Goal: Information Seeking & Learning: Learn about a topic

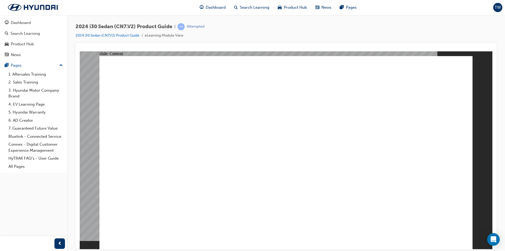
click at [279, 30] on div "2024 i30 Sedan (CN7.V2) Product Guide | Attempted 2024 i30 Sedan (CN7.V2) Produ…" at bounding box center [286, 33] width 421 height 20
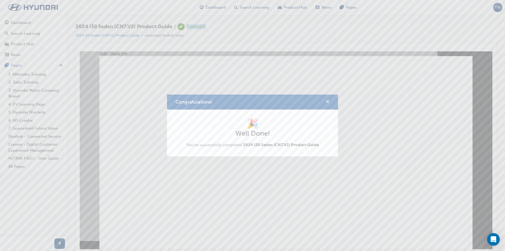
click at [329, 100] on span "cross-icon" at bounding box center [328, 102] width 4 height 5
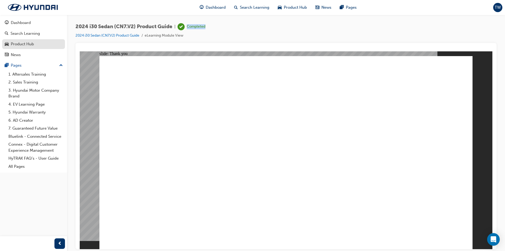
click at [53, 47] on div "Product Hub" at bounding box center [34, 44] width 58 height 7
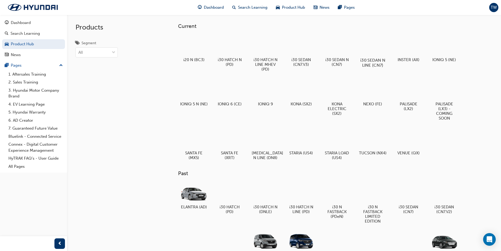
click at [375, 49] on div at bounding box center [372, 44] width 29 height 21
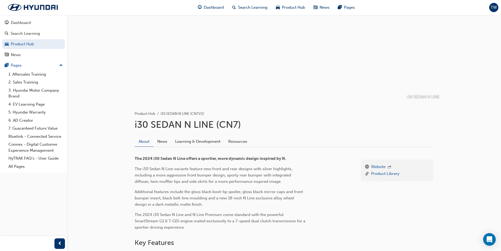
scroll to position [14, 0]
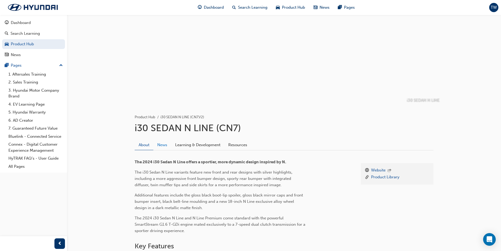
click at [169, 145] on link "News" at bounding box center [162, 145] width 18 height 10
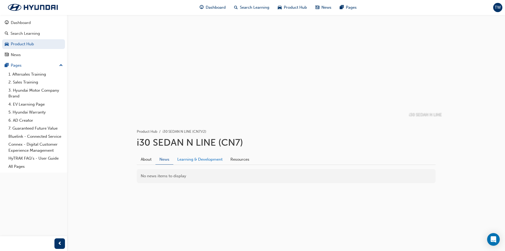
click at [200, 159] on link "Learning & Development" at bounding box center [199, 159] width 53 height 10
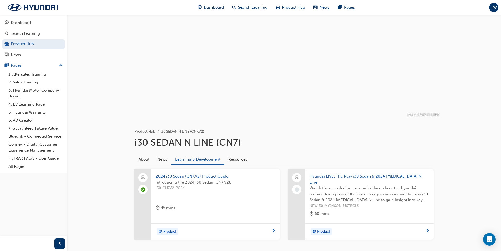
click at [379, 152] on div "About News Learning & Development Resources" at bounding box center [284, 157] width 299 height 15
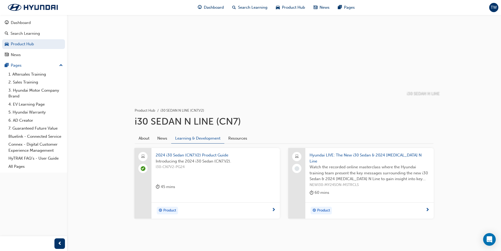
scroll to position [21, 0]
click at [47, 45] on link "Product Hub" at bounding box center [33, 44] width 63 height 10
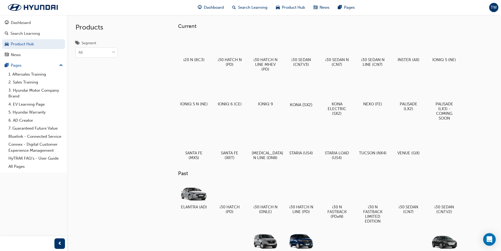
click at [301, 92] on div at bounding box center [301, 89] width 29 height 21
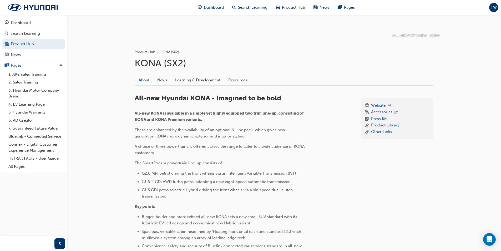
scroll to position [132, 0]
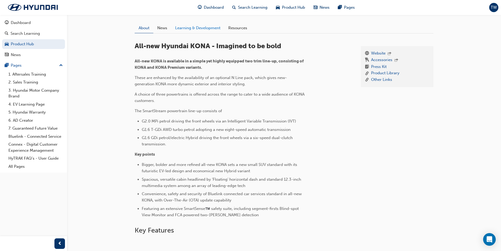
click at [202, 26] on link "Learning & Development" at bounding box center [197, 28] width 53 height 10
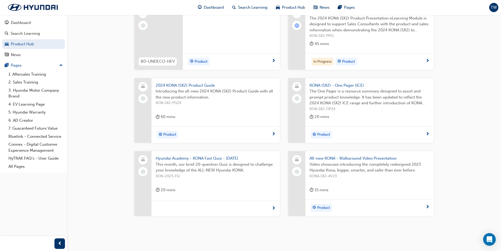
scroll to position [241, 0]
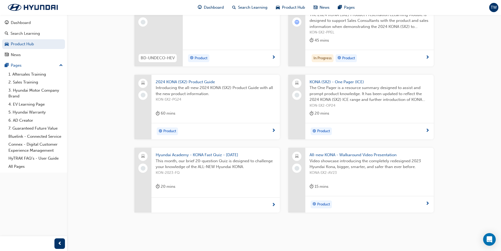
click at [274, 131] on span "next-icon" at bounding box center [274, 130] width 4 height 5
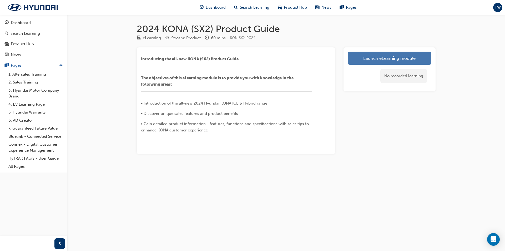
click at [389, 62] on link "Launch eLearning module" at bounding box center [390, 58] width 84 height 13
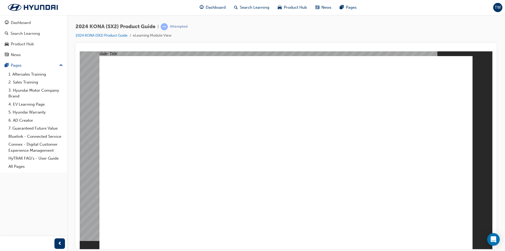
click at [80, 51] on image at bounding box center [80, 51] width 0 height 0
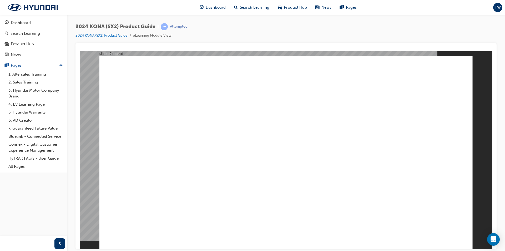
drag, startPoint x: 350, startPoint y: 236, endPoint x: 361, endPoint y: 238, distance: 11.9
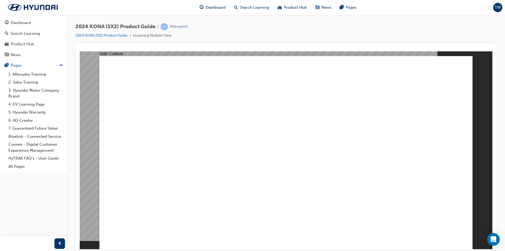
click at [80, 51] on image at bounding box center [80, 51] width 0 height 0
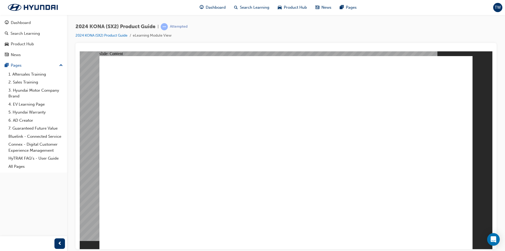
click at [80, 51] on image at bounding box center [80, 51] width 0 height 0
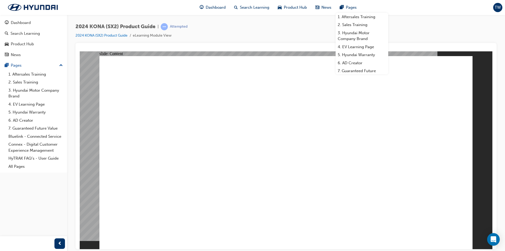
click at [426, 31] on div "2024 KONA (SX2) Product Guide | Attempted 2024 KONA (SX2) Product Guide eLearni…" at bounding box center [286, 33] width 421 height 20
click at [418, 30] on div "2024 KONA (SX2) Product Guide | Attempted 2024 KONA (SX2) Product Guide eLearni…" at bounding box center [286, 33] width 421 height 20
click at [395, 18] on div "2024 KONA (SX2) Product Guide | Attempted 2024 KONA (SX2) Product Guide eLearni…" at bounding box center [286, 126] width 438 height 223
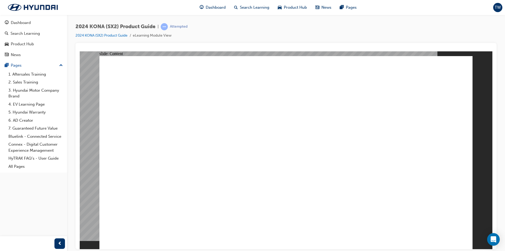
click at [80, 51] on image at bounding box center [80, 51] width 0 height 0
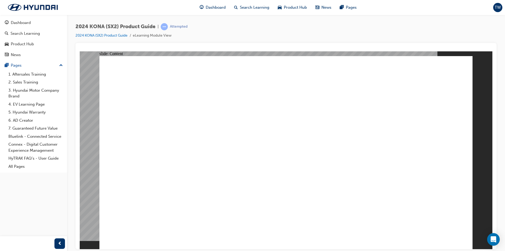
drag, startPoint x: 233, startPoint y: 235, endPoint x: 227, endPoint y: 236, distance: 5.5
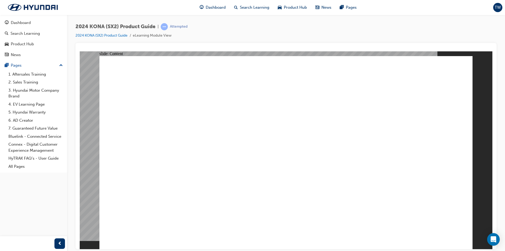
click at [80, 51] on image at bounding box center [80, 51] width 0 height 0
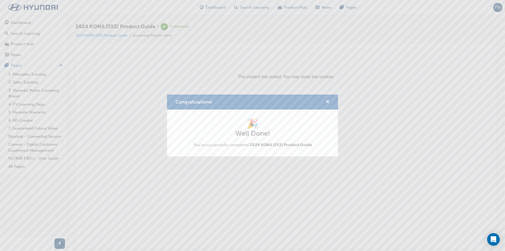
click at [330, 99] on div "Congratulations!" at bounding box center [252, 101] width 171 height 15
drag, startPoint x: 328, startPoint y: 102, endPoint x: 34, endPoint y: 15, distance: 306.3
click at [328, 102] on span "cross-icon" at bounding box center [328, 102] width 4 height 5
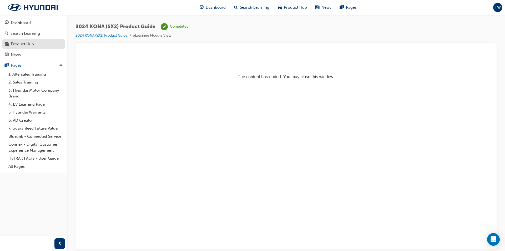
click at [42, 44] on div "Product Hub" at bounding box center [34, 44] width 58 height 7
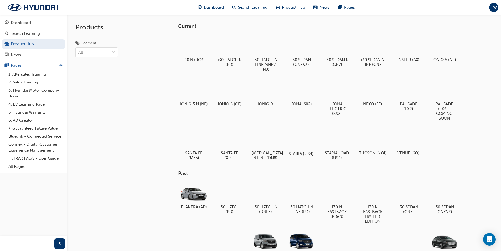
scroll to position [26, 0]
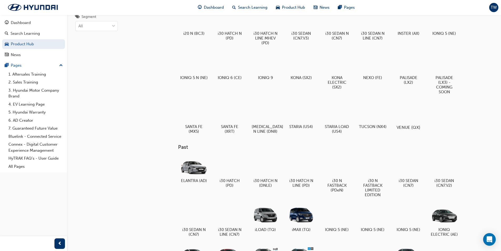
click at [414, 117] on div at bounding box center [408, 112] width 29 height 21
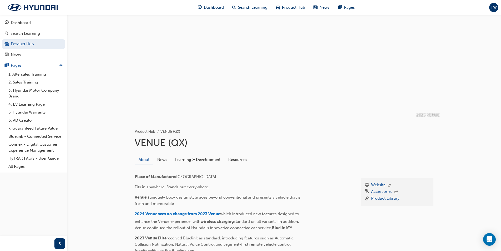
scroll to position [26, 0]
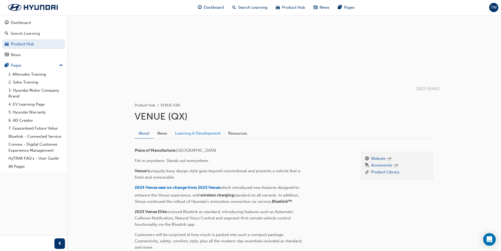
click at [205, 133] on link "Learning & Development" at bounding box center [197, 133] width 53 height 10
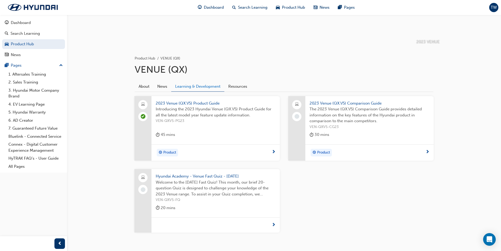
scroll to position [79, 0]
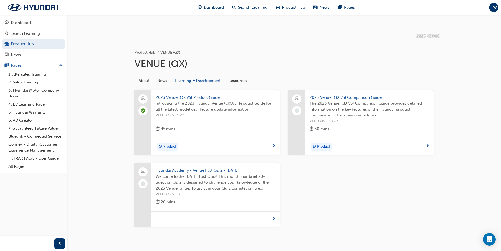
click at [427, 148] on span "next-icon" at bounding box center [428, 146] width 4 height 5
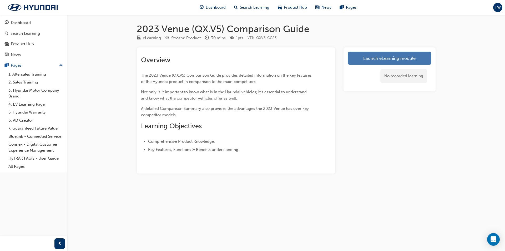
click at [372, 61] on link "Launch eLearning module" at bounding box center [390, 58] width 84 height 13
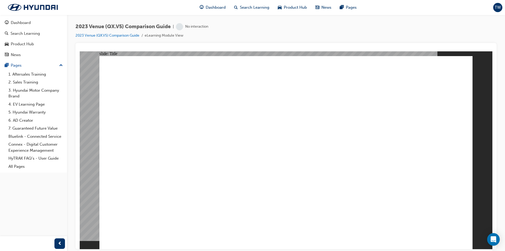
drag, startPoint x: 261, startPoint y: 80, endPoint x: 322, endPoint y: 146, distance: 89.6
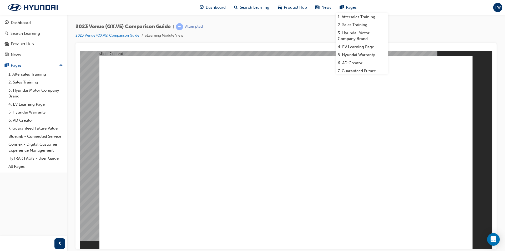
click at [445, 24] on div "2023 Venue (QX.V5) Comparison Guide | Attempted 2023 Venue (QX.V5) Comparison G…" at bounding box center [286, 33] width 421 height 20
click at [424, 24] on div "2023 Venue (QX.V5) Comparison Guide | Attempted 2023 Venue (QX.V5) Comparison G…" at bounding box center [286, 33] width 421 height 20
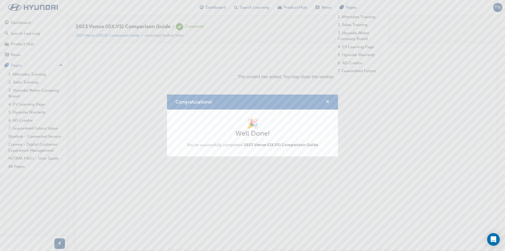
click at [329, 101] on span "cross-icon" at bounding box center [328, 102] width 4 height 5
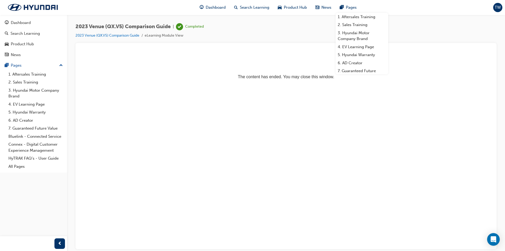
click at [345, 83] on html "The content has ended. You may close this window." at bounding box center [286, 67] width 413 height 32
click at [135, 83] on html "The content has ended. You may close this window." at bounding box center [286, 67] width 413 height 32
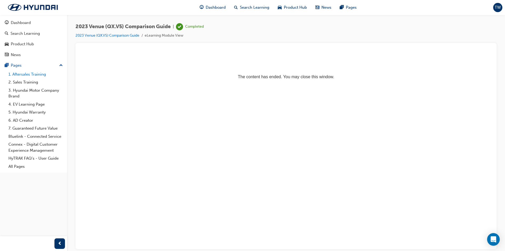
click at [38, 72] on link "1. Aftersales Training" at bounding box center [35, 74] width 59 height 8
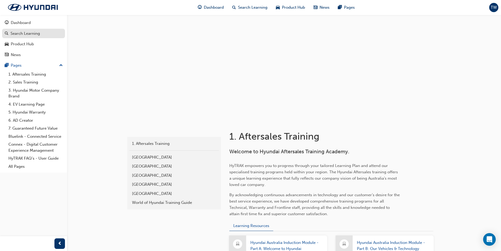
click at [43, 33] on div "Search Learning" at bounding box center [34, 33] width 58 height 7
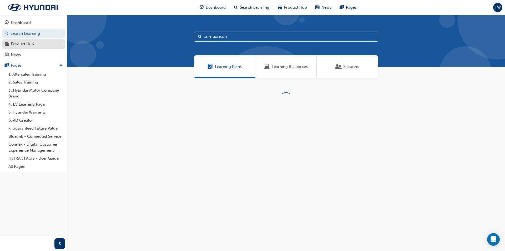
click at [40, 40] on link "Product Hub" at bounding box center [33, 44] width 63 height 10
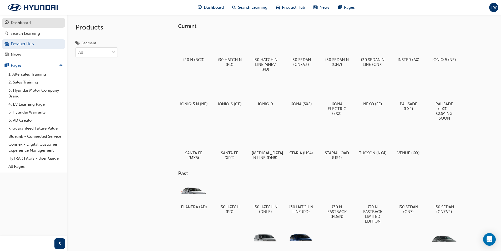
click at [36, 25] on div "Dashboard" at bounding box center [34, 22] width 58 height 7
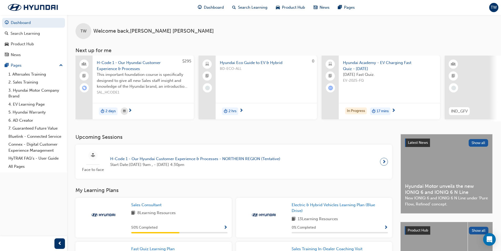
click at [382, 161] on span "next-icon" at bounding box center [384, 161] width 4 height 7
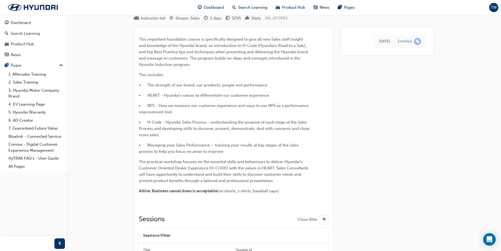
scroll to position [223, 0]
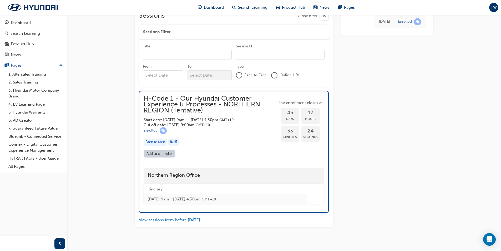
click at [161, 157] on link "Add to calendar" at bounding box center [160, 154] width 32 height 8
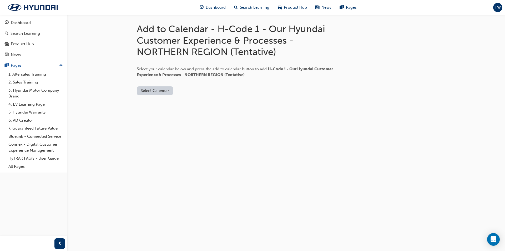
click at [163, 87] on button "Select Calendar" at bounding box center [155, 90] width 36 height 9
click at [165, 194] on div "Add to Calendar - H-Code 1 - Our Hyundai Customer Experience & Processes - NORT…" at bounding box center [252, 125] width 505 height 251
click at [152, 86] on div "Select Calendar" at bounding box center [242, 86] width 211 height 17
click at [152, 86] on button "Select Calendar" at bounding box center [155, 90] width 36 height 9
click at [159, 110] on button "Office 365" at bounding box center [155, 113] width 36 height 10
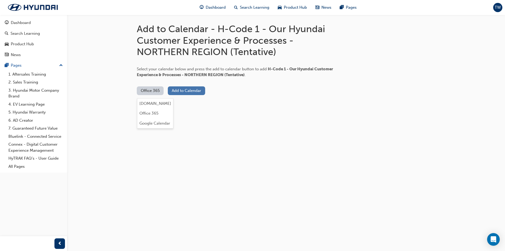
click at [188, 89] on button "Add to Calendar" at bounding box center [186, 90] width 37 height 9
click at [41, 4] on img at bounding box center [33, 7] width 61 height 11
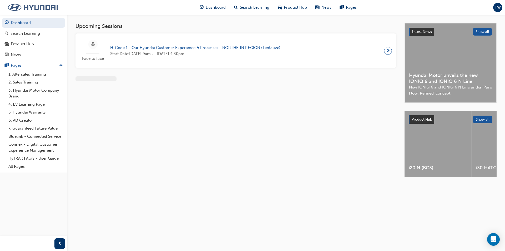
click at [41, 4] on img at bounding box center [33, 7] width 61 height 11
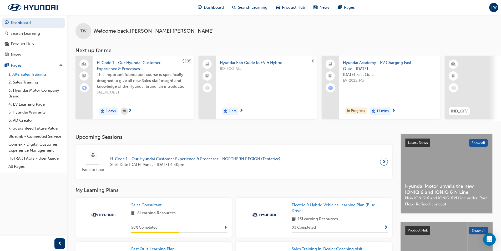
click at [41, 75] on link "1. Aftersales Training" at bounding box center [35, 74] width 59 height 8
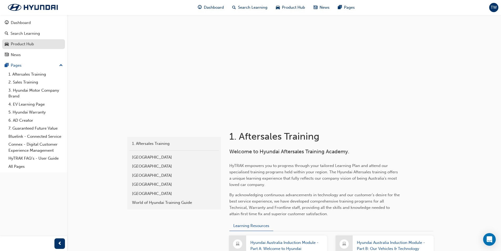
click at [36, 43] on div "Product Hub" at bounding box center [34, 44] width 58 height 7
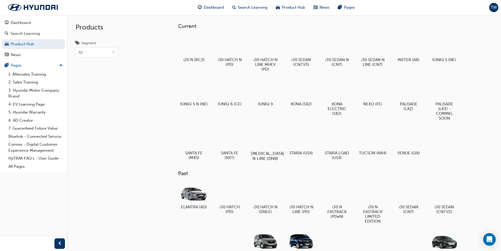
click at [273, 145] on div at bounding box center [265, 138] width 29 height 21
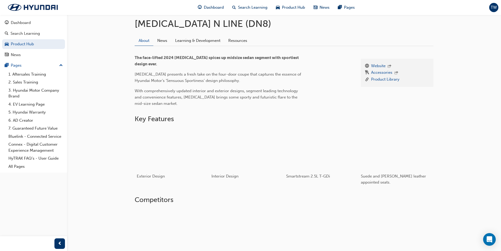
scroll to position [79, 0]
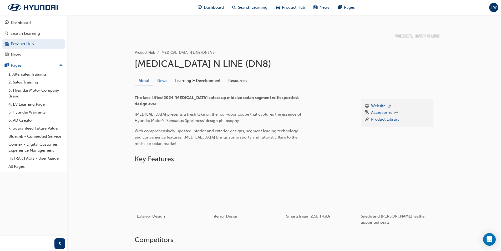
click at [166, 81] on link "News" at bounding box center [162, 81] width 18 height 10
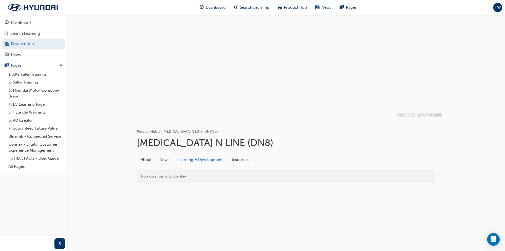
click at [206, 159] on link "Learning & Development" at bounding box center [199, 159] width 53 height 10
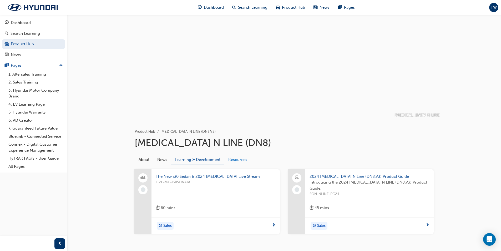
click at [244, 157] on link "Resources" at bounding box center [237, 159] width 27 height 10
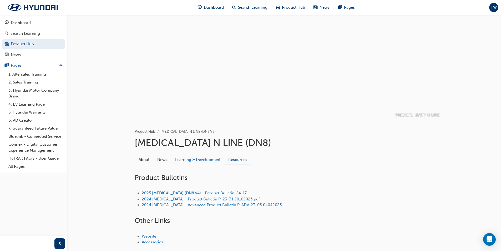
click at [205, 159] on link "Learning & Development" at bounding box center [197, 159] width 53 height 10
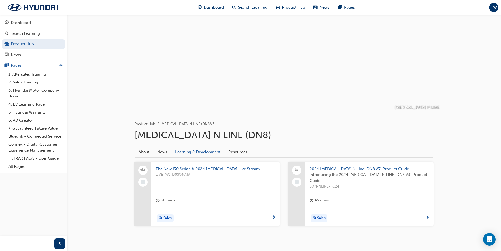
scroll to position [21, 0]
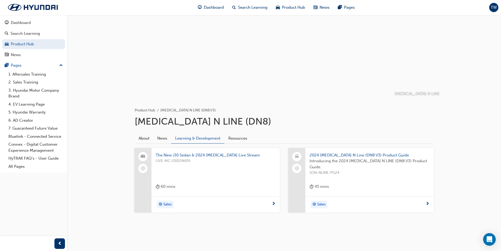
click at [426, 206] on span "next-icon" at bounding box center [428, 204] width 4 height 5
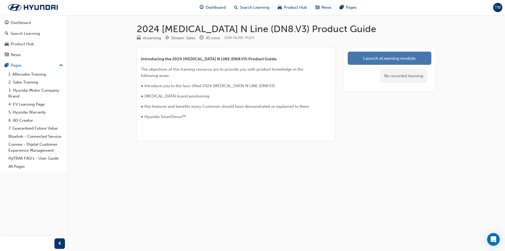
click at [378, 62] on link "Launch eLearning module" at bounding box center [390, 58] width 84 height 13
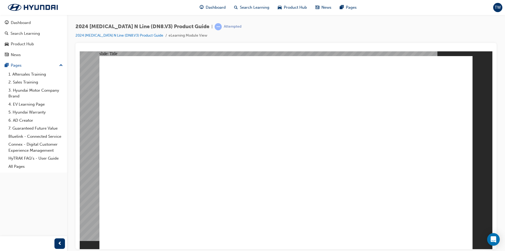
click at [80, 51] on image at bounding box center [80, 51] width 0 height 0
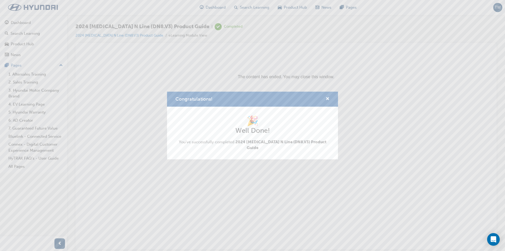
click at [330, 100] on div "Congratulations!" at bounding box center [252, 99] width 171 height 15
click at [328, 100] on span "cross-icon" at bounding box center [328, 99] width 4 height 5
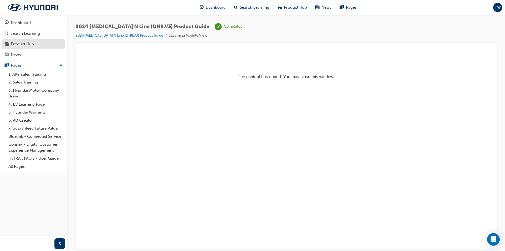
click at [37, 40] on link "Product Hub" at bounding box center [33, 44] width 63 height 10
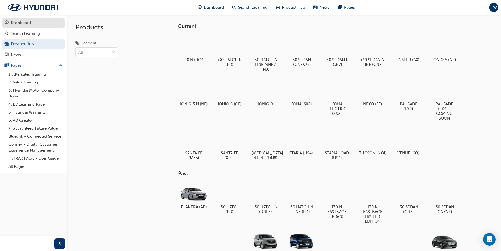
click at [22, 20] on div "Dashboard" at bounding box center [21, 23] width 20 height 6
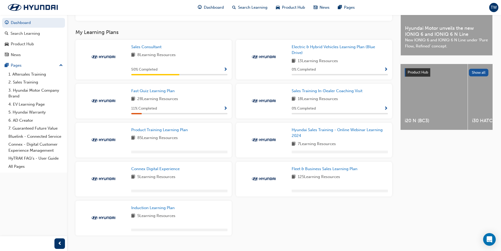
scroll to position [170, 0]
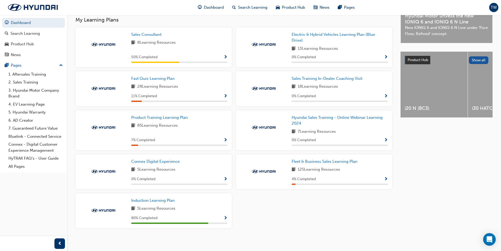
click at [225, 221] on span "Show Progress" at bounding box center [226, 218] width 4 height 5
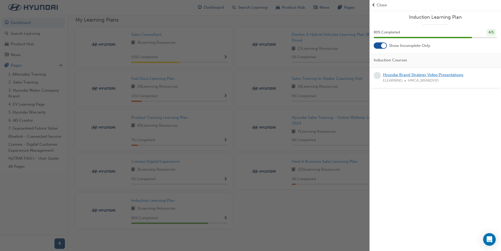
click at [422, 74] on link "Hyundai Brand Strategy Video Presentations" at bounding box center [423, 74] width 81 height 5
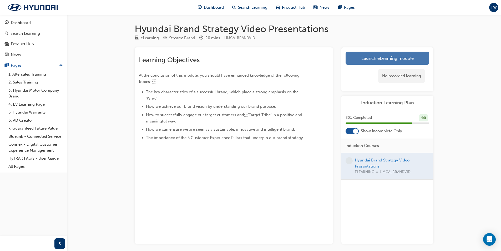
click at [392, 60] on link "Launch eLearning module" at bounding box center [388, 58] width 84 height 13
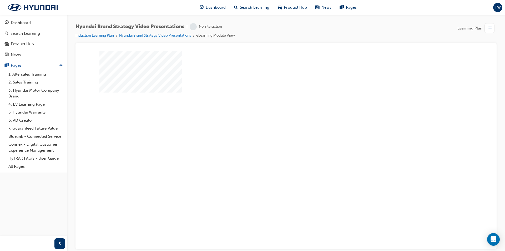
click at [270, 134] on div "play" at bounding box center [270, 134] width 0 height 0
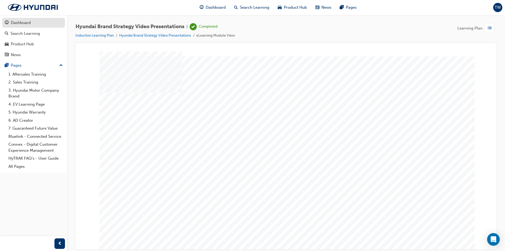
click at [38, 21] on div "Dashboard" at bounding box center [34, 22] width 58 height 7
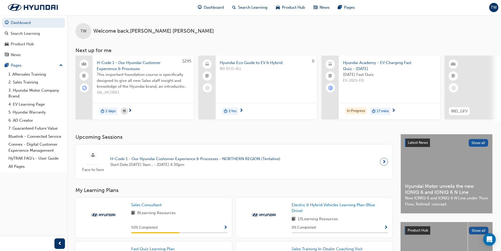
click at [255, 30] on div "TW Welcome back , [PERSON_NAME]" at bounding box center [284, 27] width 434 height 24
